Goal: Task Accomplishment & Management: Manage account settings

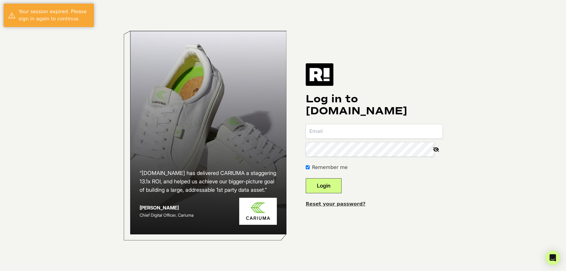
click at [342, 135] on input "email" at bounding box center [373, 131] width 137 height 14
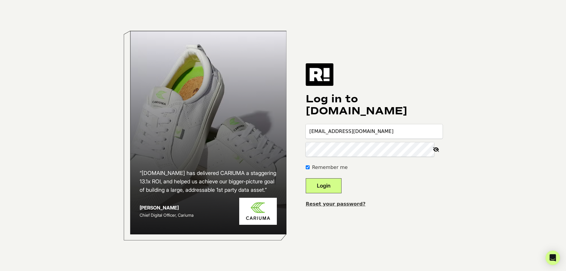
type input "[EMAIL_ADDRESS][DOMAIN_NAME]"
click at [305, 179] on button "Login" at bounding box center [323, 186] width 36 height 15
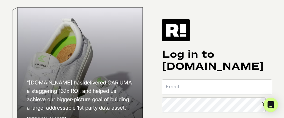
click at [189, 91] on input "email" at bounding box center [217, 87] width 110 height 14
paste input "[EMAIL_ADDRESS][DOMAIN_NAME]"
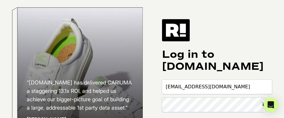
type input "[EMAIL_ADDRESS][DOMAIN_NAME]"
